Goal: Task Accomplishment & Management: Manage account settings

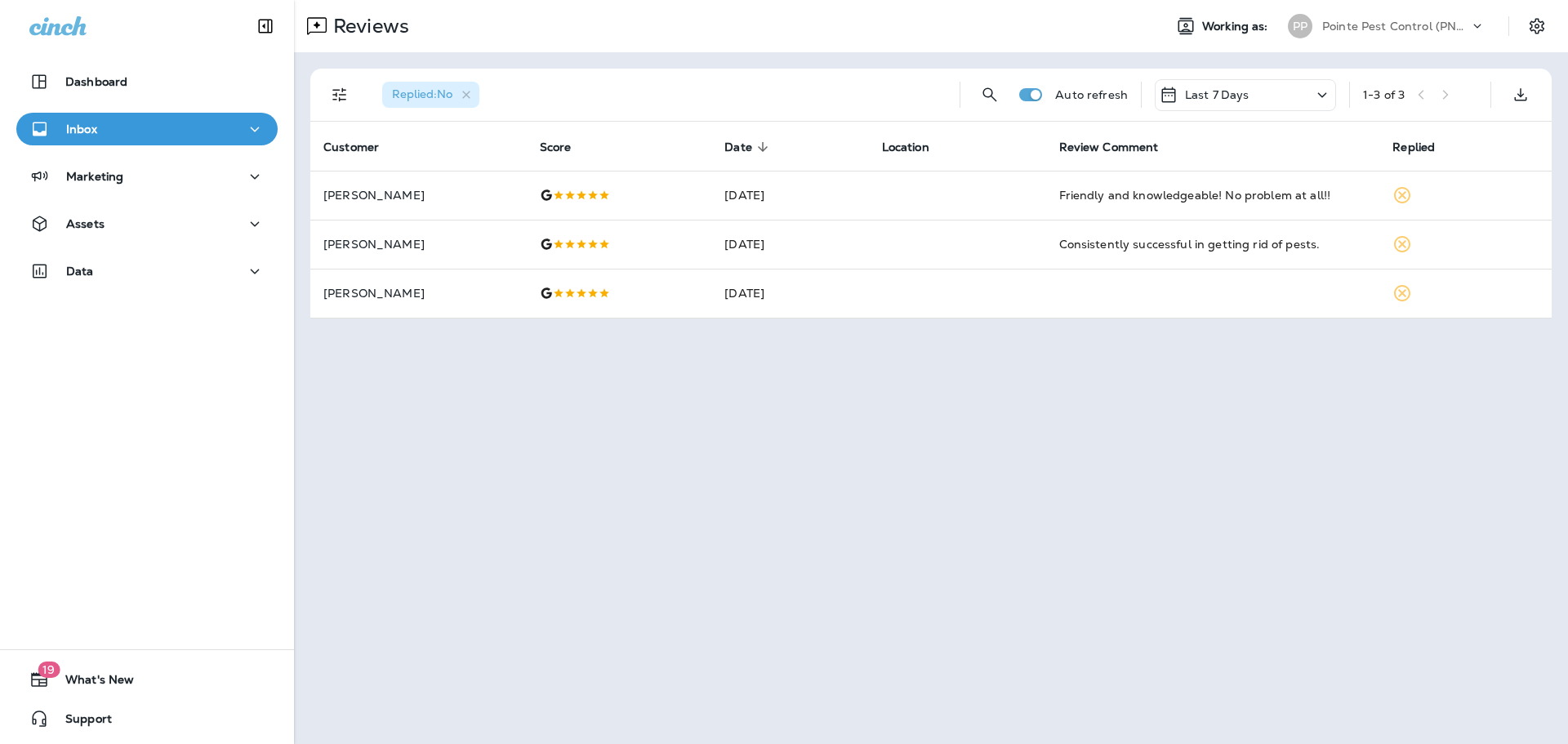
click at [1361, 22] on p "Pointe Pest Control (PNW)" at bounding box center [1395, 26] width 147 height 13
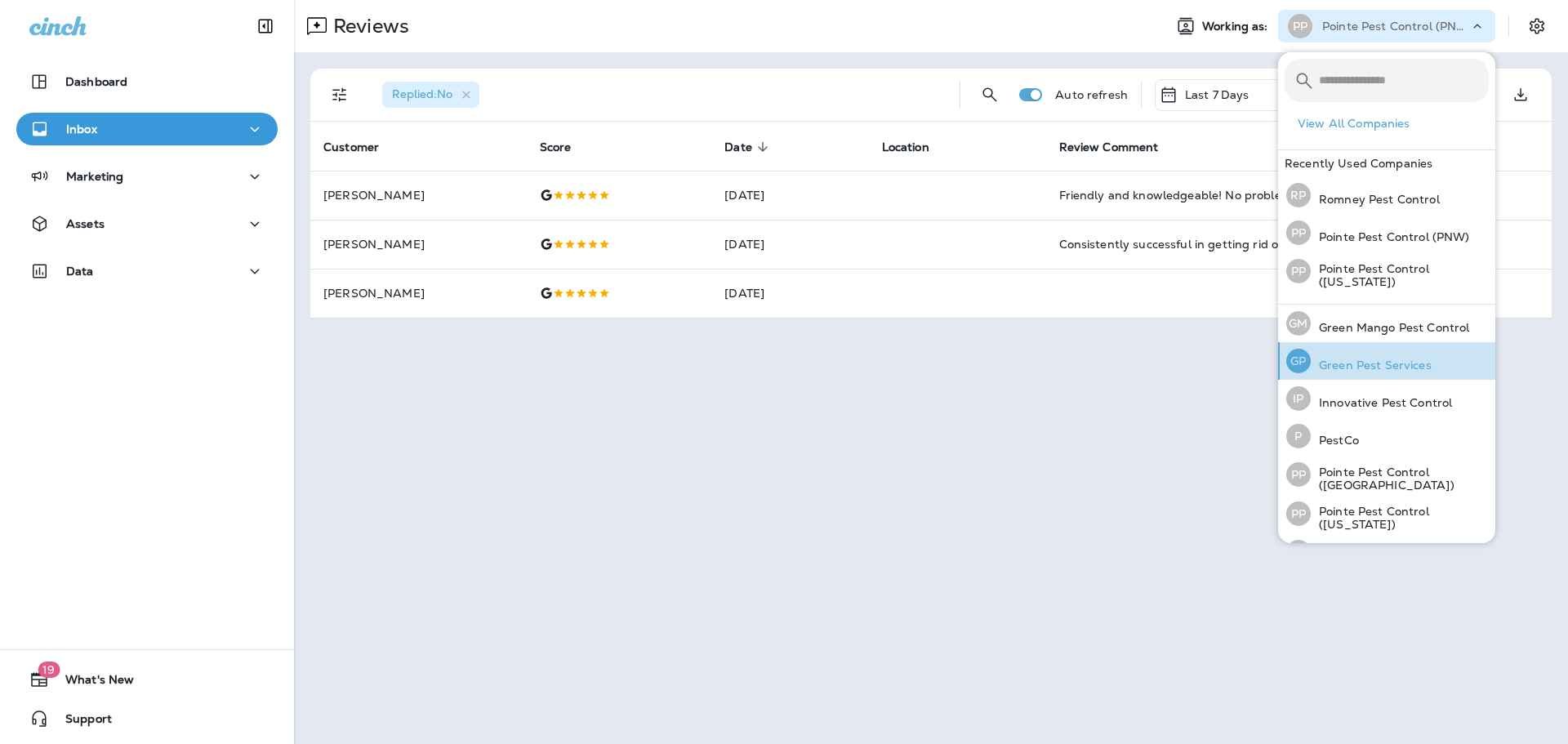
click at [1386, 352] on div "[PERSON_NAME] Pest Services" at bounding box center [1359, 361] width 158 height 37
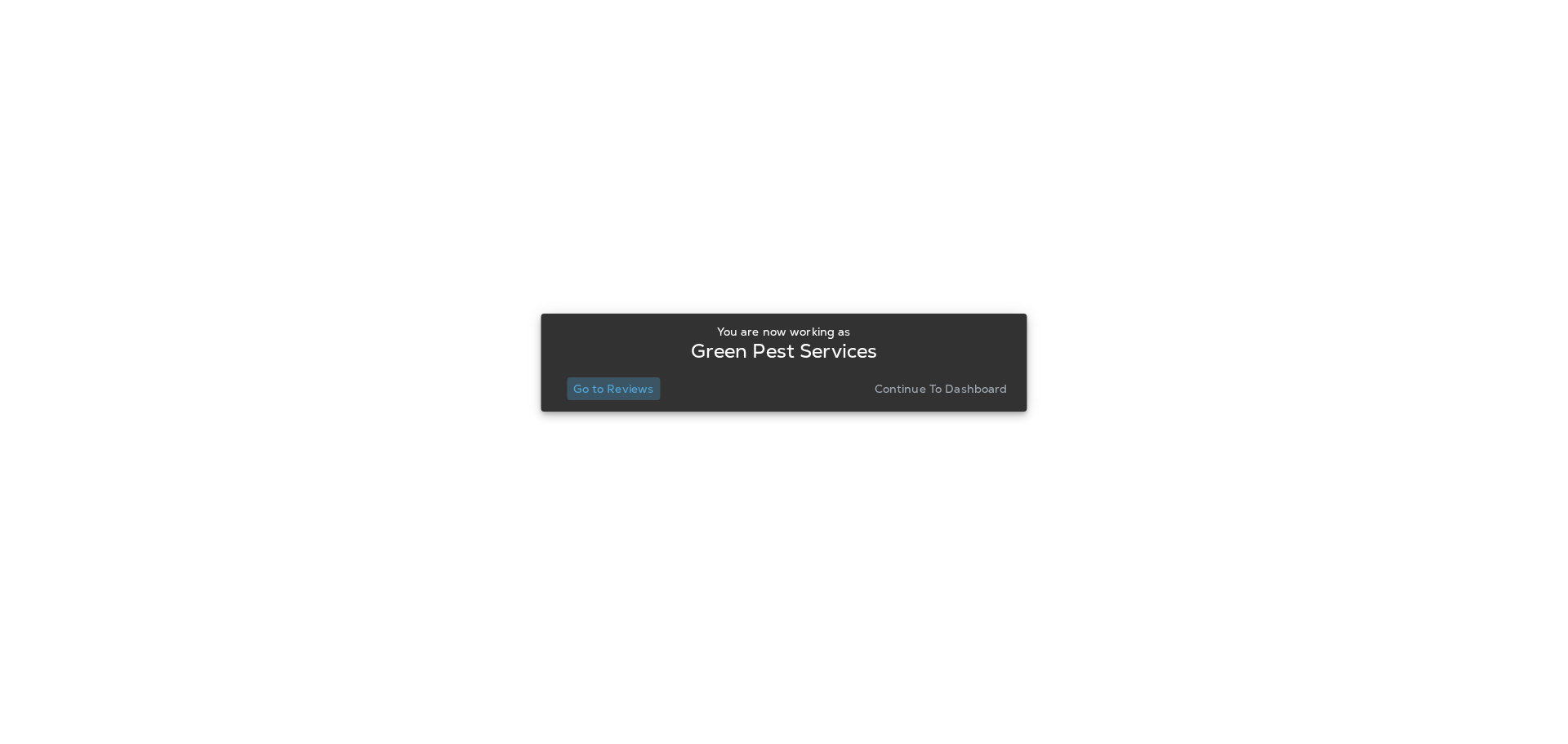
click at [636, 388] on p "Go to Reviews" at bounding box center [613, 389] width 80 height 13
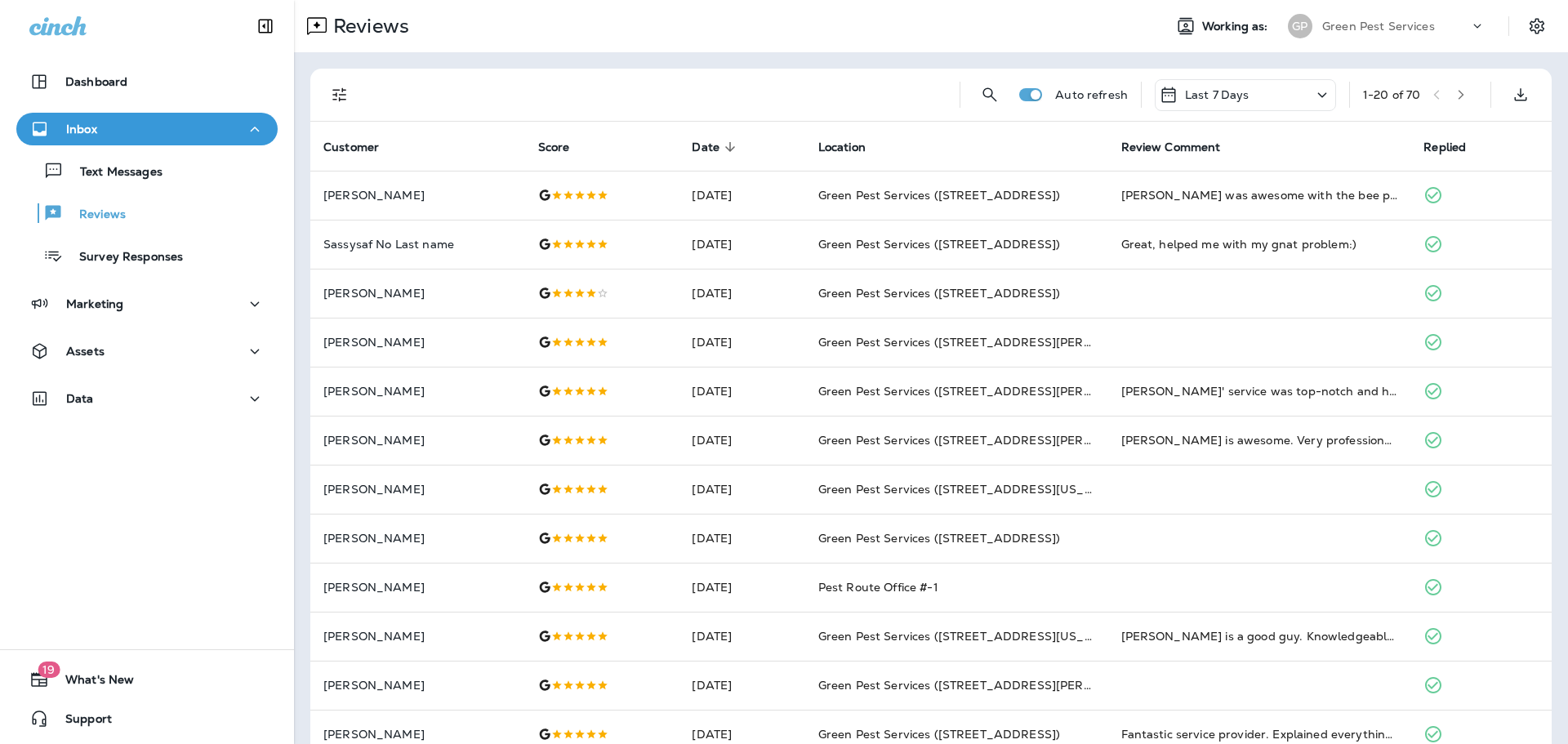
click at [1378, 27] on p "Green Pest Services" at bounding box center [1378, 26] width 113 height 13
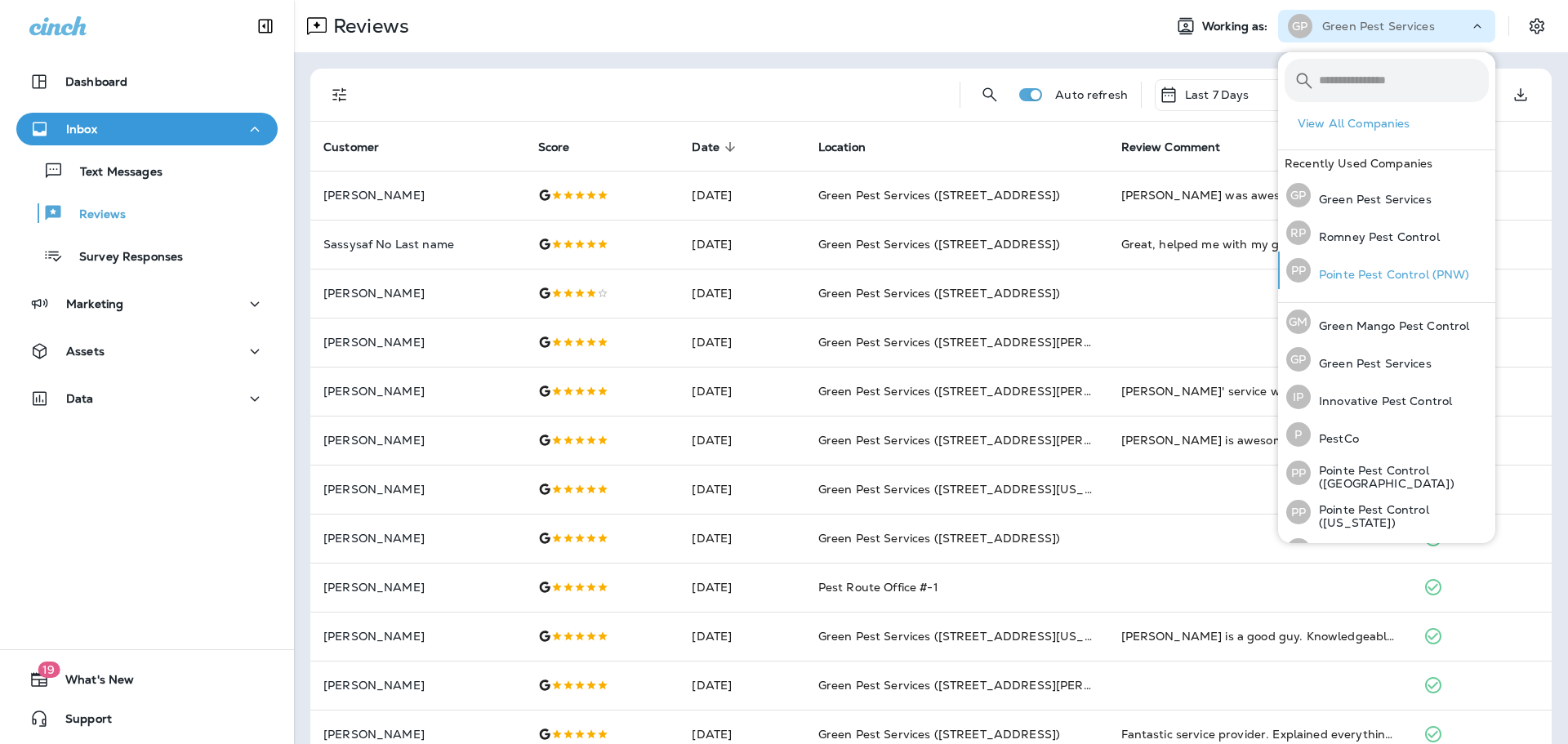
click at [1398, 272] on p "Pointe Pest Control (PNW)" at bounding box center [1390, 275] width 159 height 13
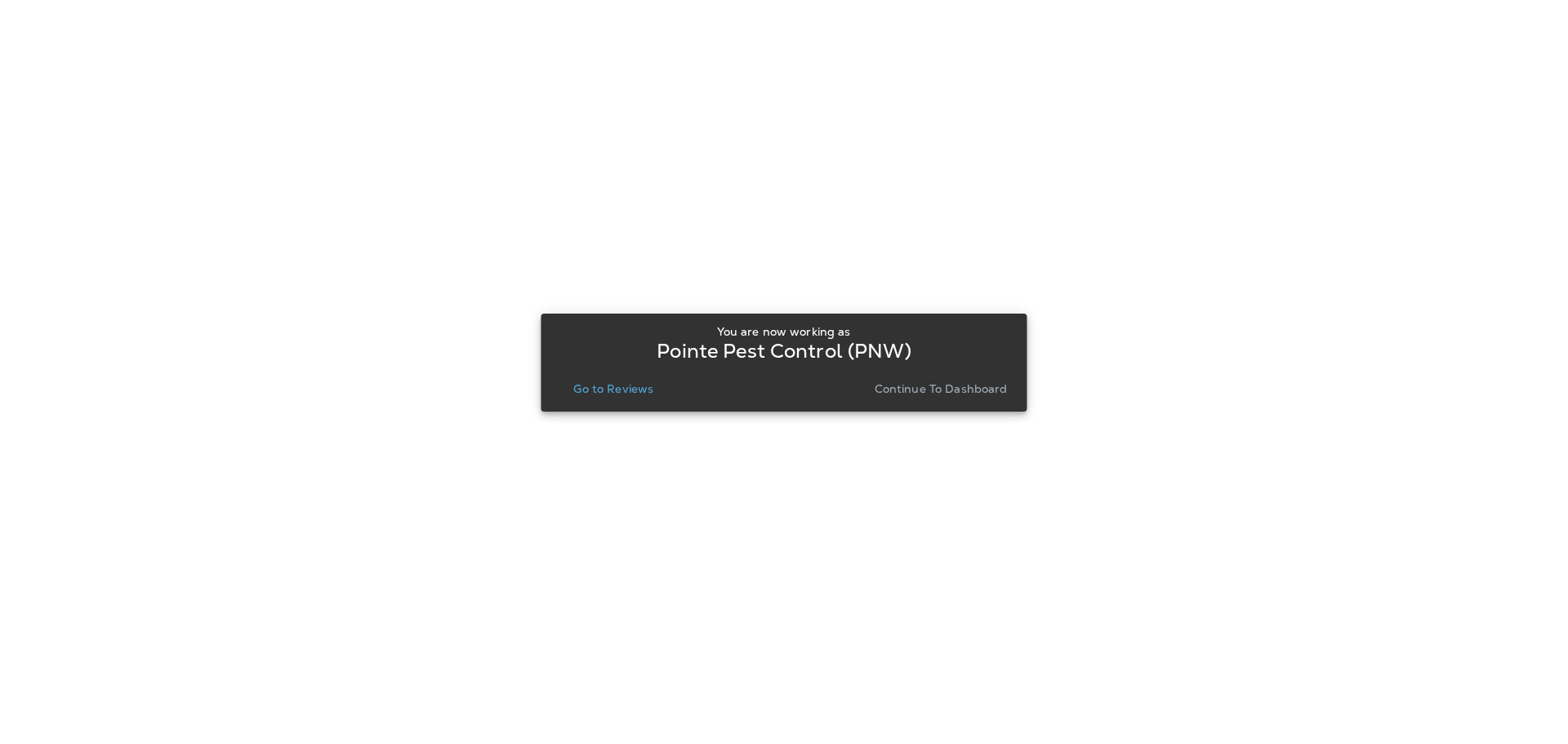
click at [606, 373] on div "You are now working as Pointe Pest Control (PNW) Go to Reviews Continue to Dash…" at bounding box center [784, 363] width 460 height 75
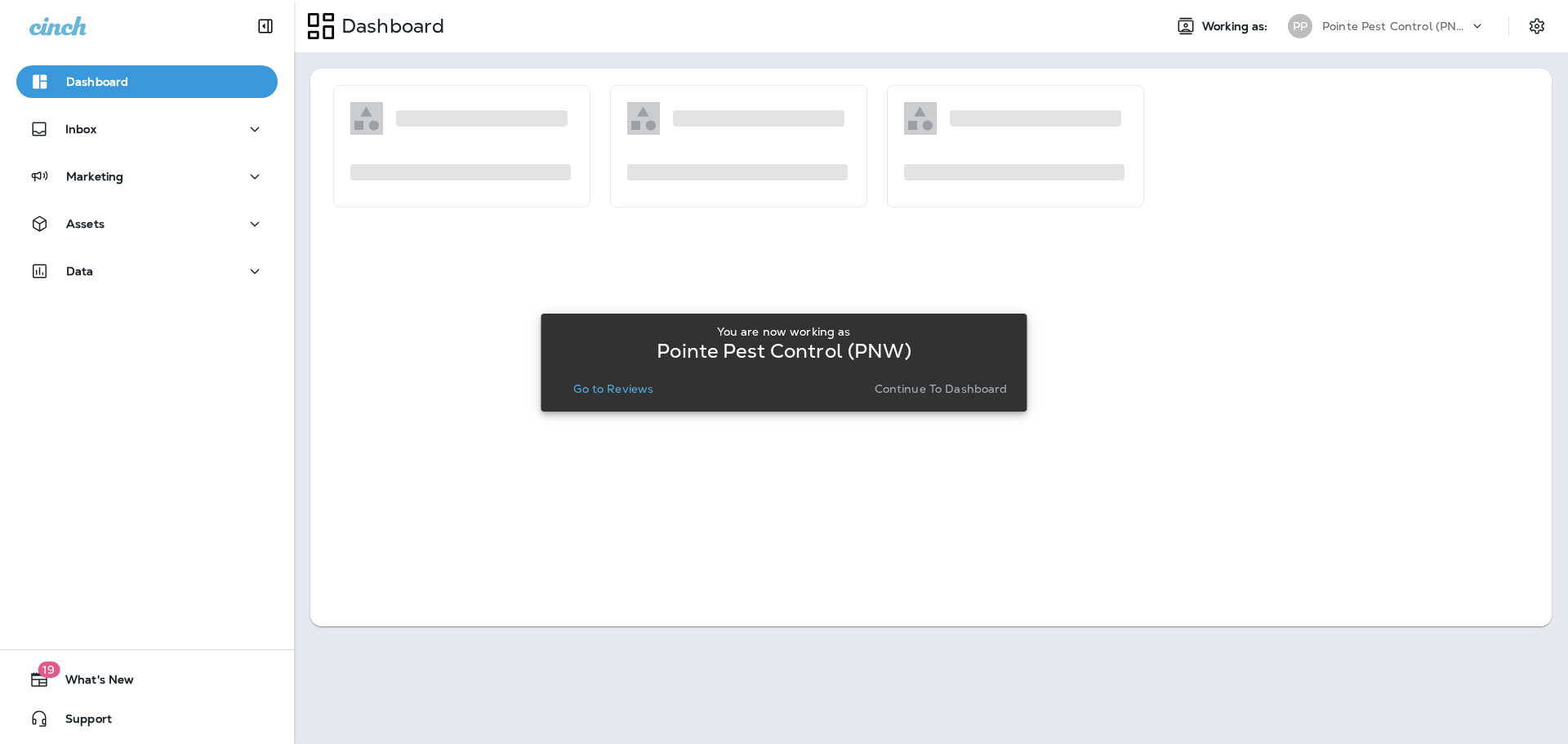
click at [611, 384] on p "Go to Reviews" at bounding box center [613, 389] width 80 height 13
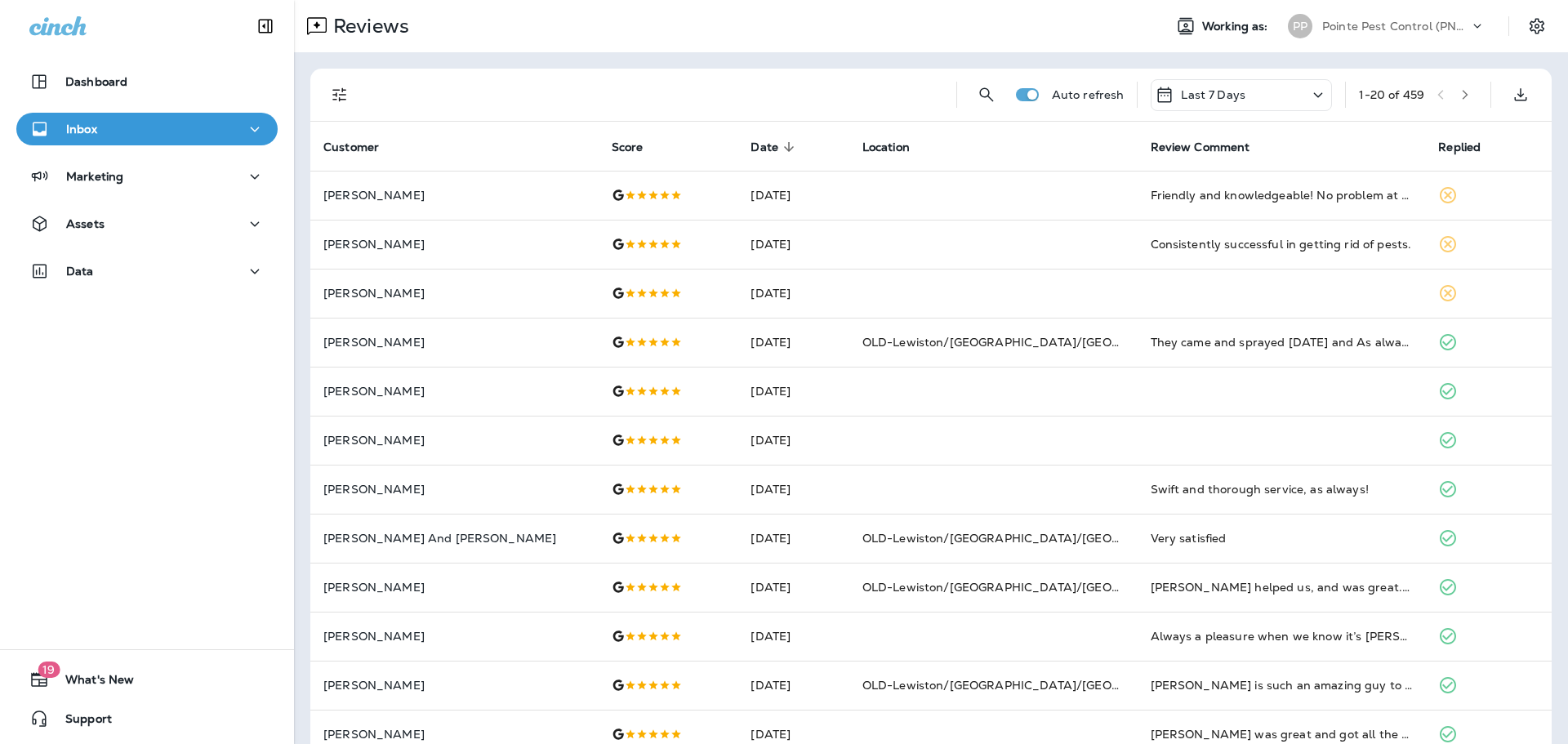
click at [352, 101] on button "Filters" at bounding box center [339, 94] width 33 height 33
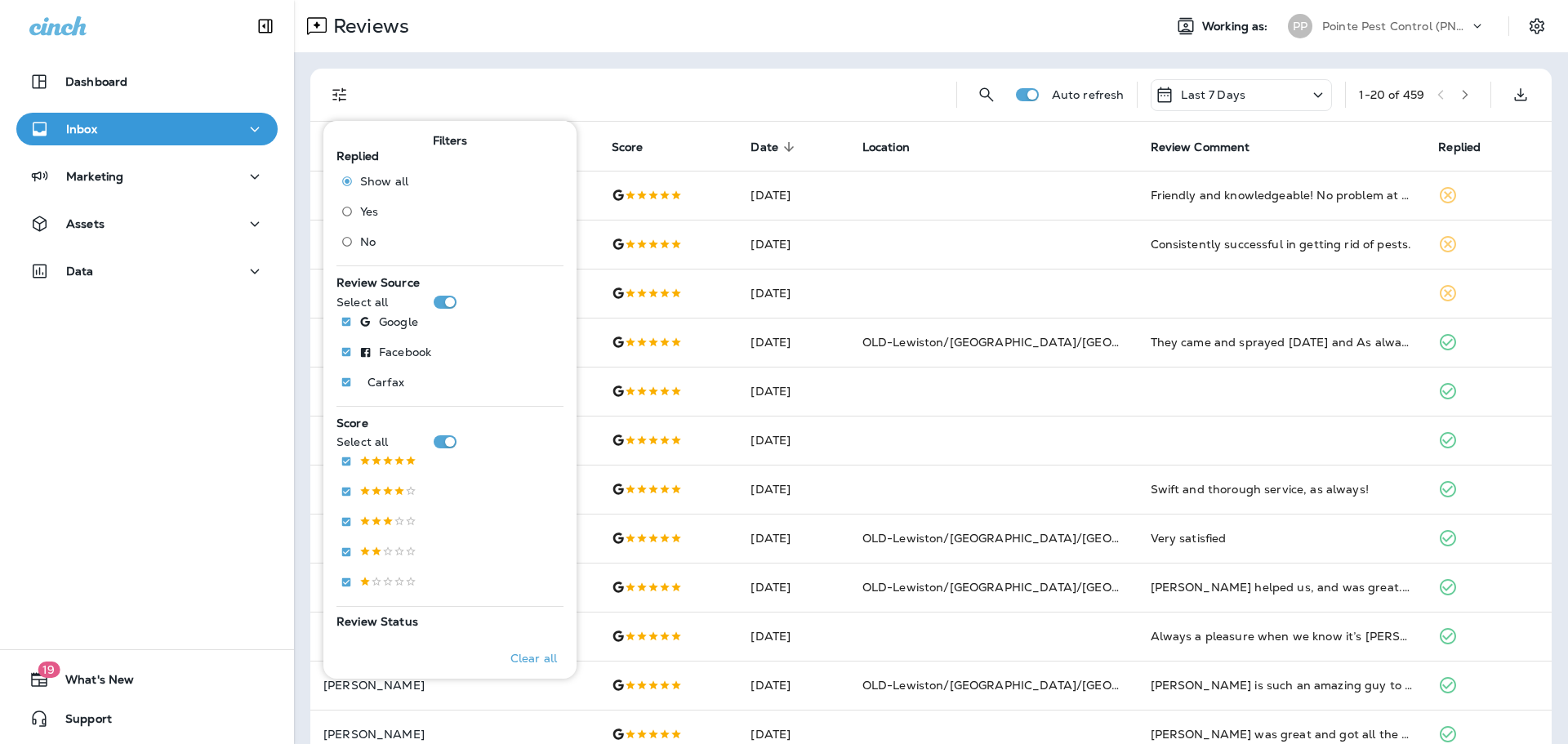
click at [364, 251] on label "No" at bounding box center [370, 242] width 74 height 26
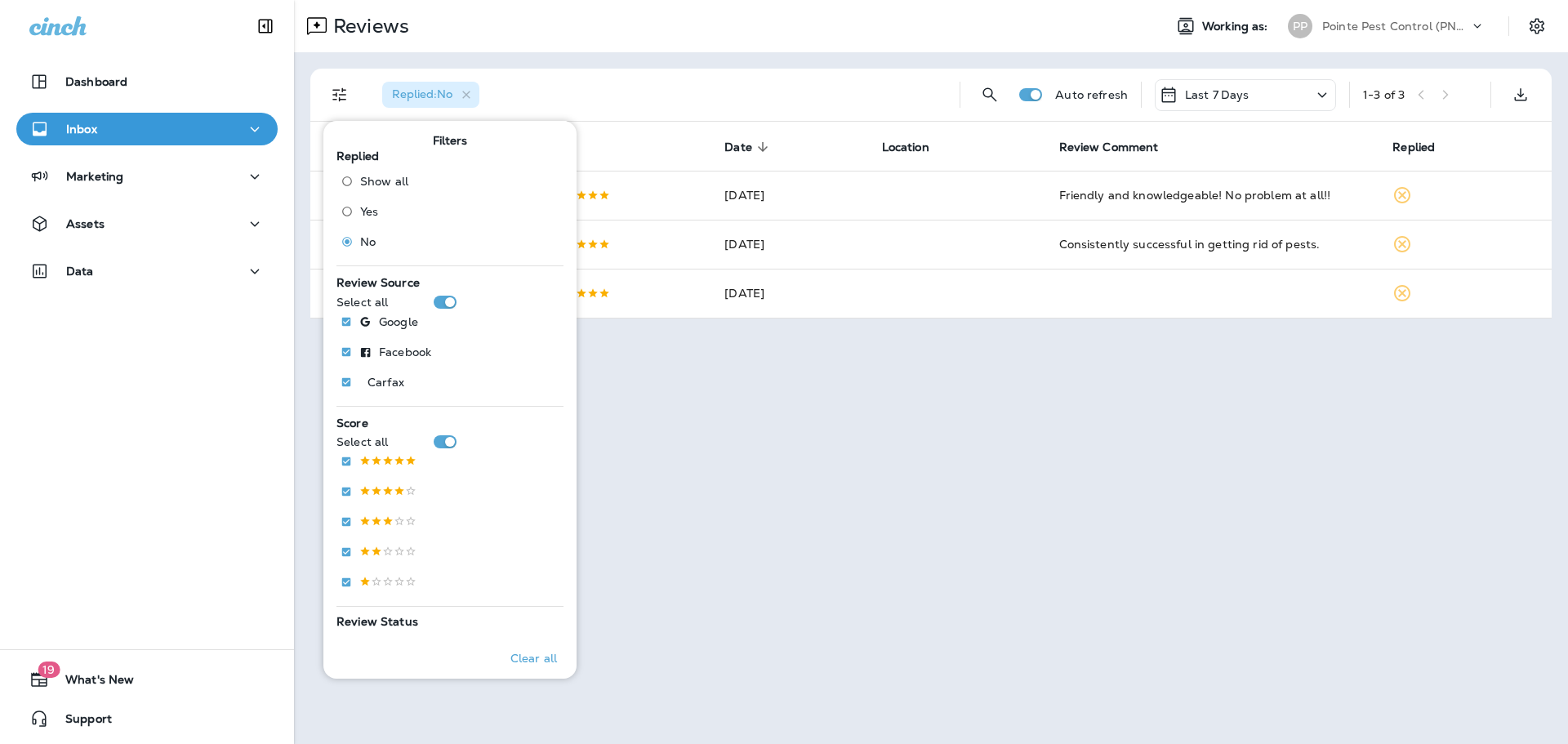
click at [806, 67] on div "Replied : No Auto refresh Last 7 Days 1 - 3 of 3 Customer Score Date sorted des…" at bounding box center [930, 193] width 1274 height 282
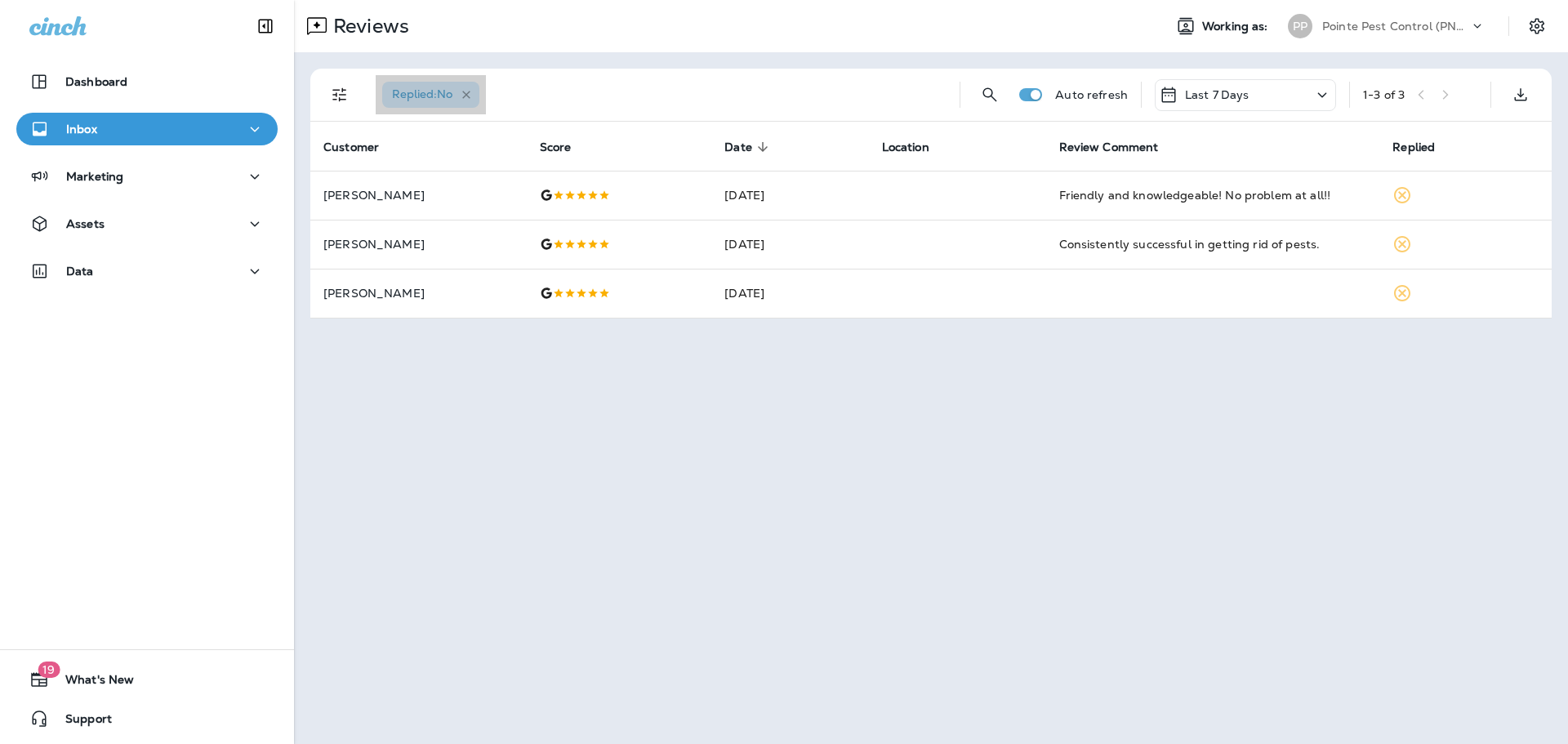
click at [468, 88] on icon "button" at bounding box center [467, 94] width 14 height 14
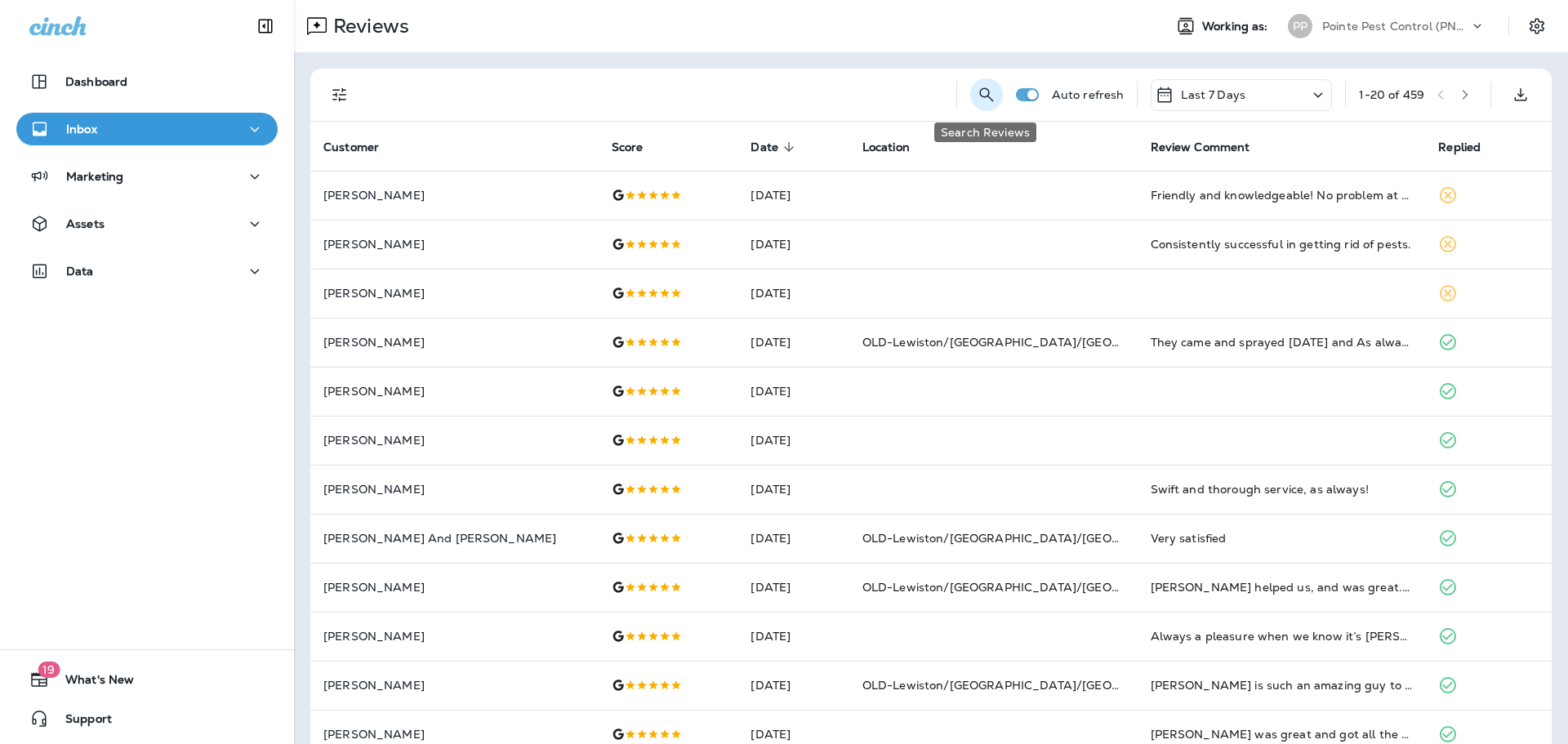
click at [977, 97] on icon "Search Reviews" at bounding box center [986, 94] width 20 height 20
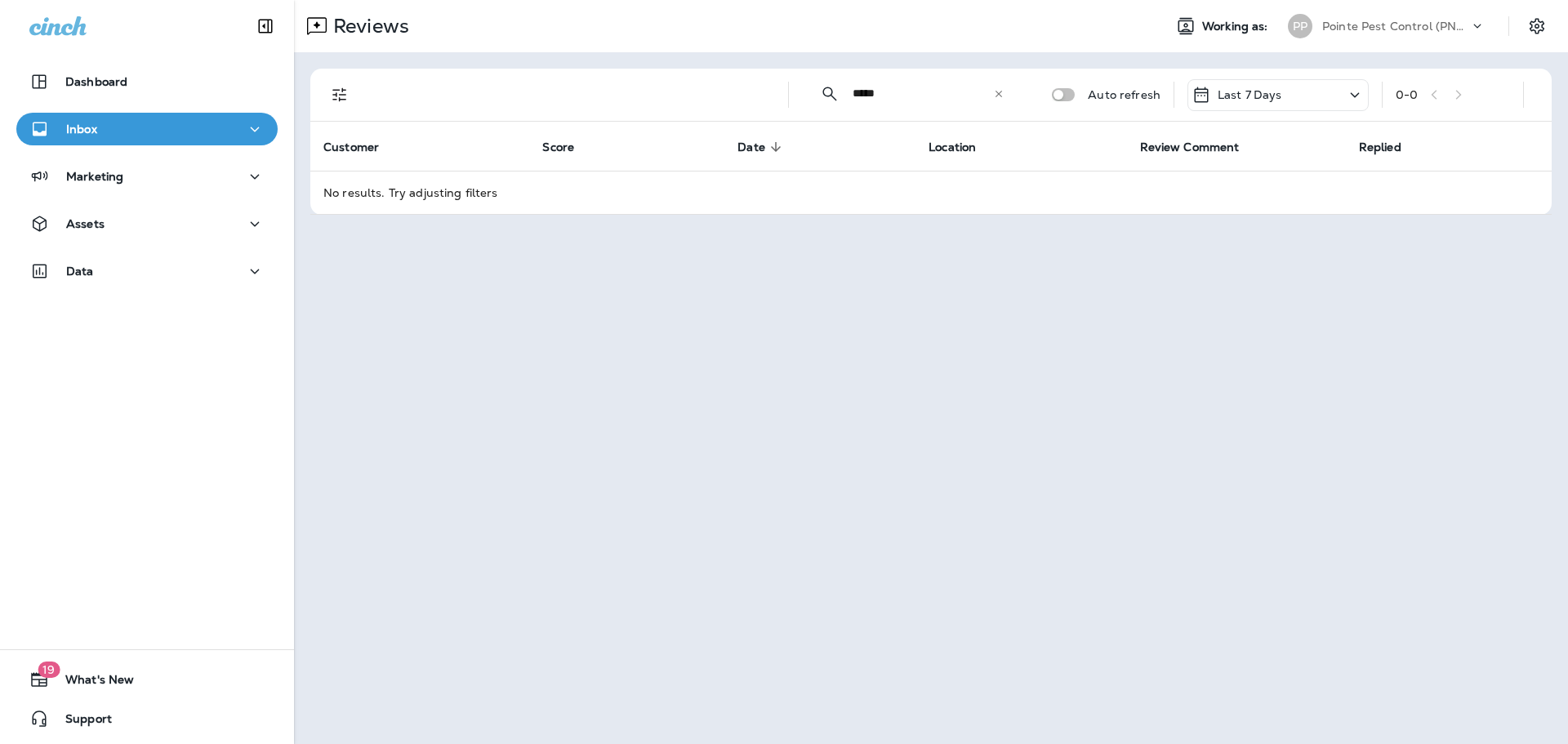
type input "*****"
click at [1004, 95] on icon at bounding box center [999, 93] width 11 height 11
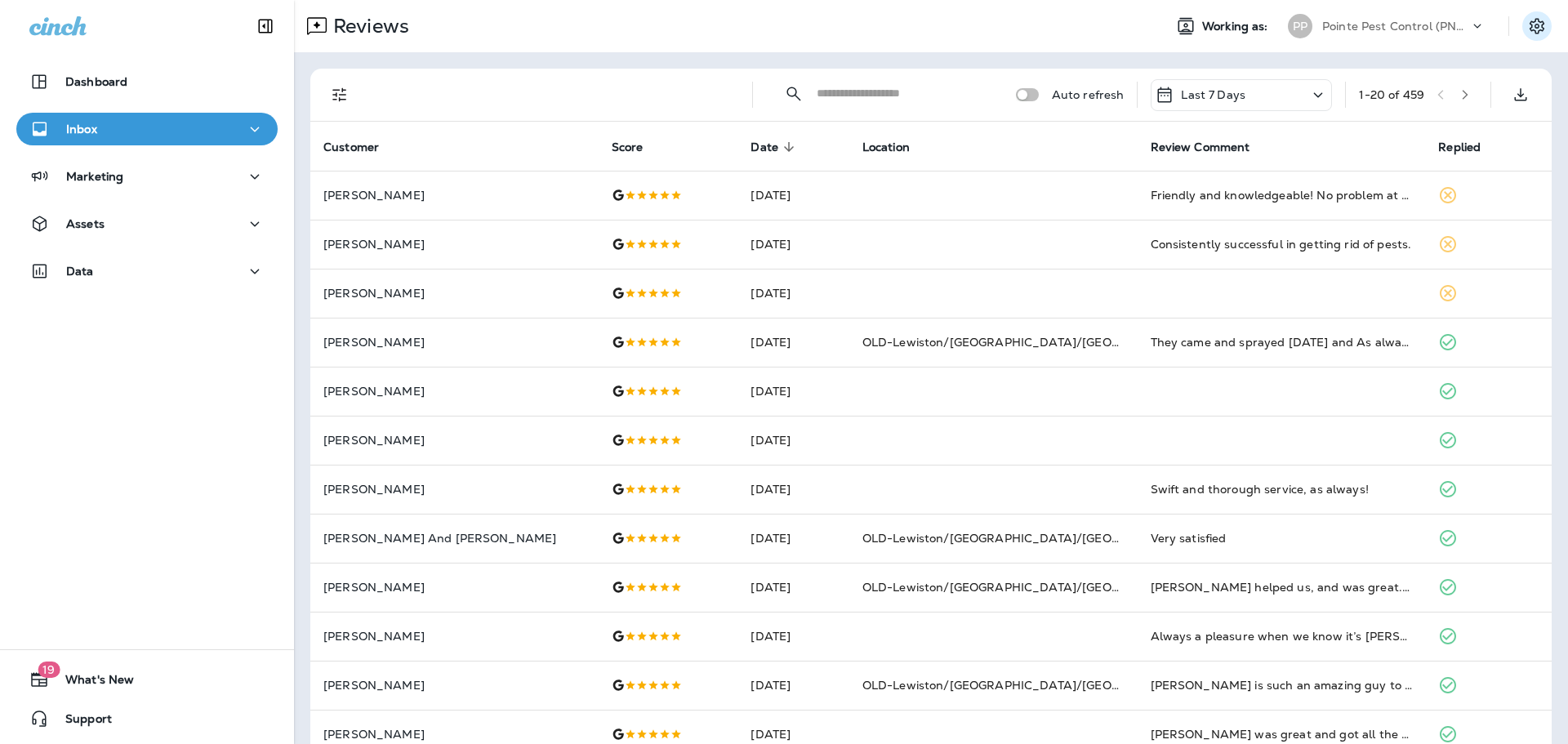
click at [1544, 23] on icon "Settings" at bounding box center [1537, 25] width 20 height 20
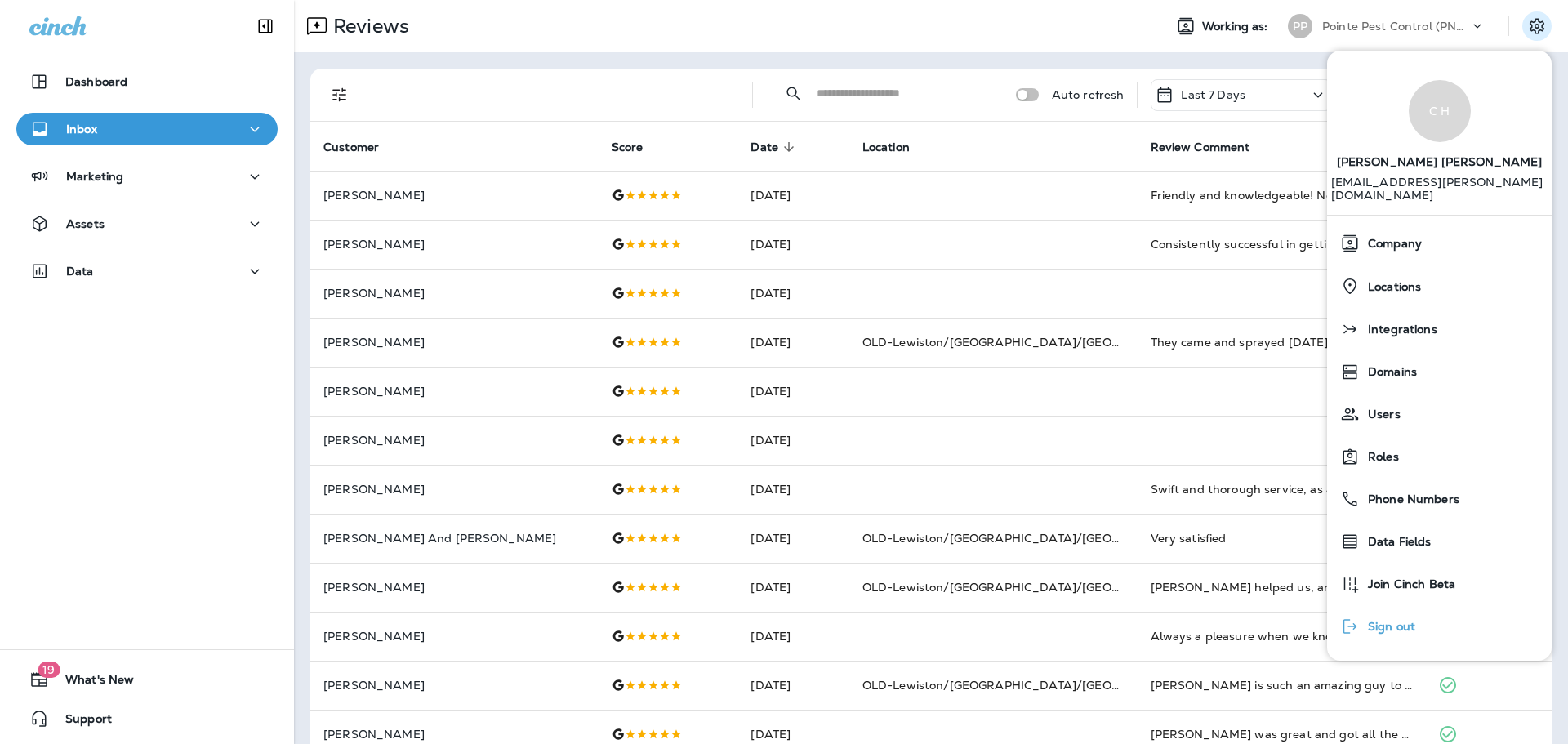
click at [1378, 610] on div "Sign out" at bounding box center [1378, 626] width 88 height 33
